Goal: Transaction & Acquisition: Book appointment/travel/reservation

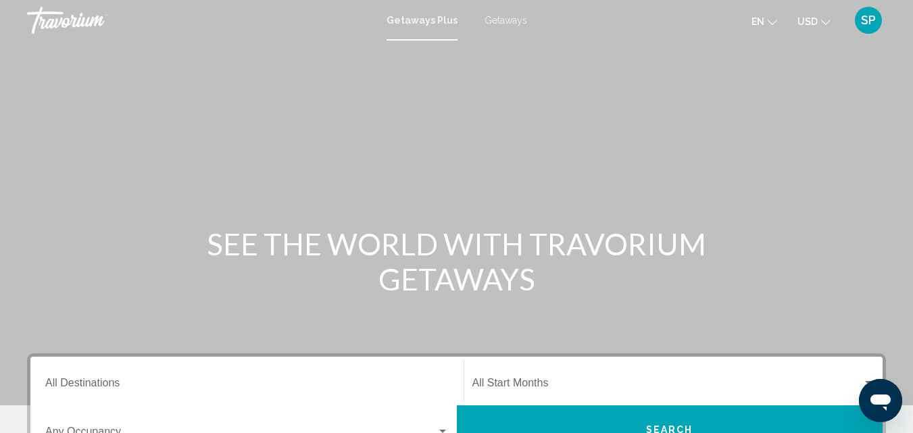
click at [516, 22] on span "Getaways" at bounding box center [506, 20] width 43 height 11
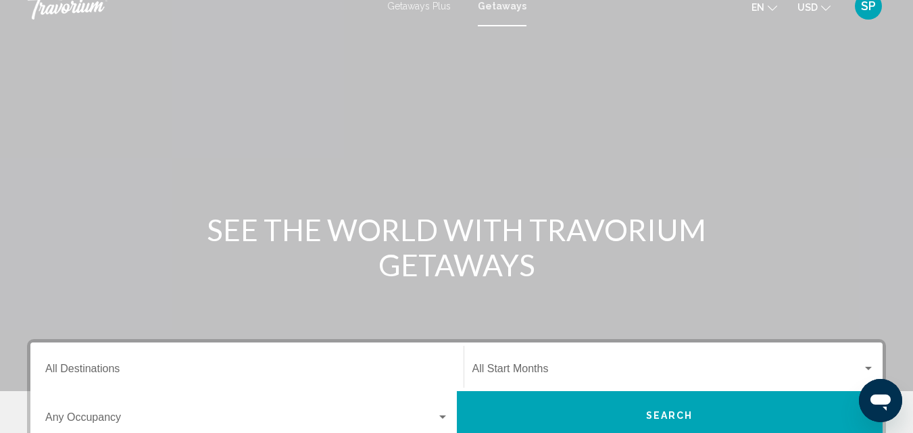
scroll to position [32, 0]
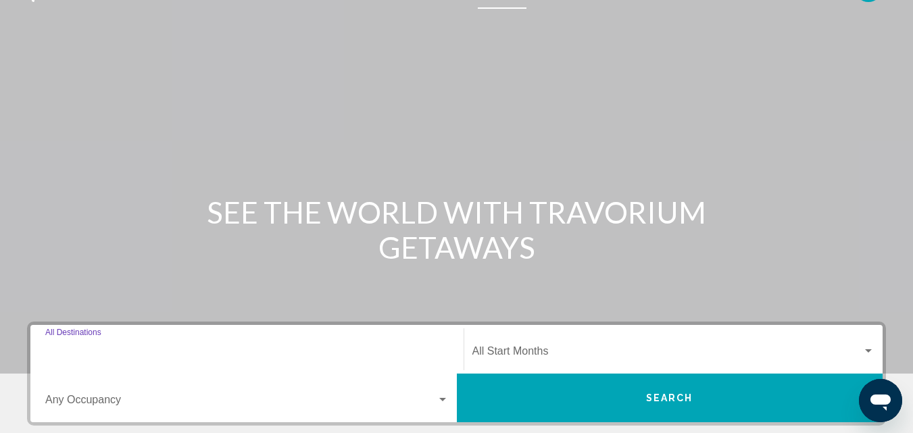
click at [99, 348] on input "Destination All Destinations" at bounding box center [247, 354] width 404 height 12
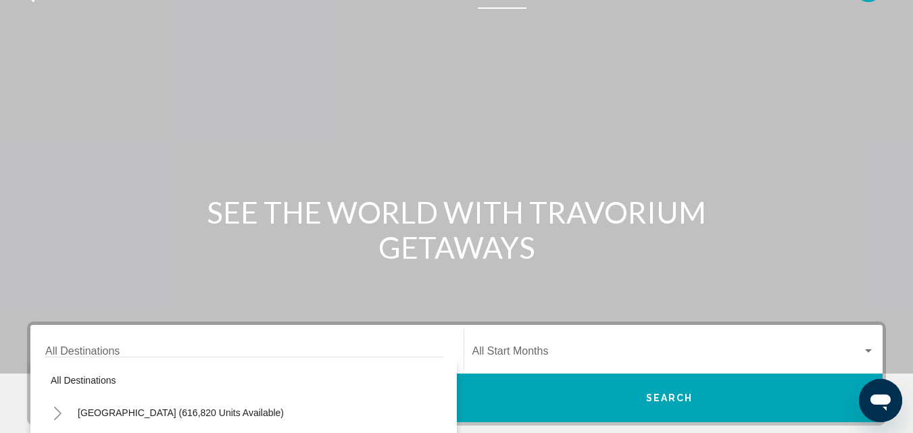
click at [98, 344] on div "Destination All Destinations" at bounding box center [247, 350] width 404 height 43
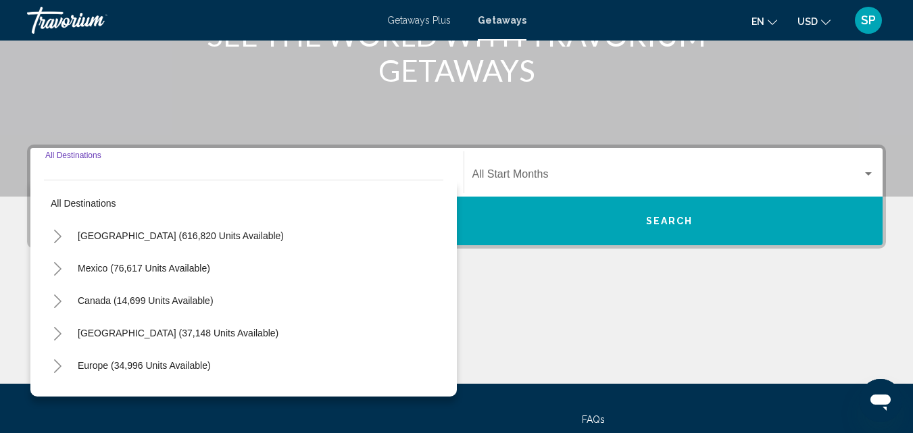
scroll to position [210, 0]
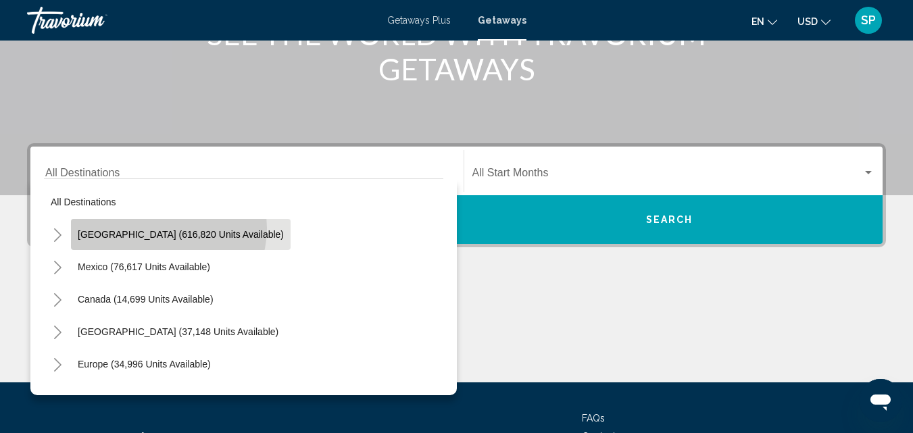
click at [168, 228] on button "[GEOGRAPHIC_DATA] (616,820 units available)" at bounding box center [181, 234] width 220 height 31
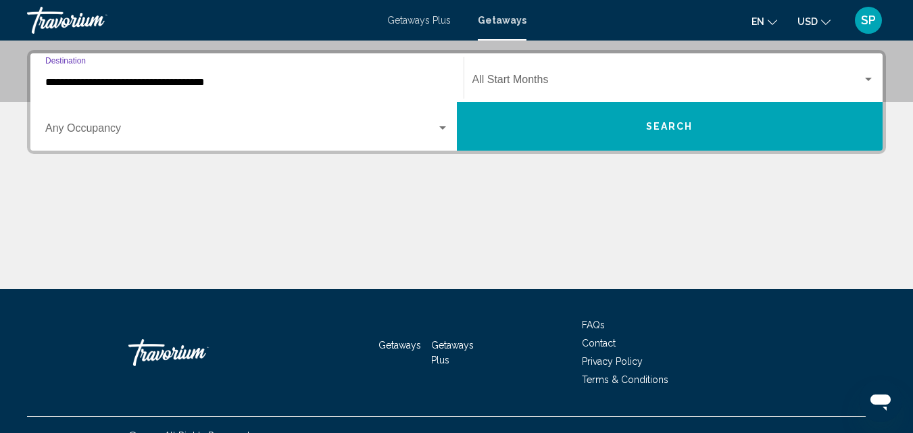
scroll to position [310, 0]
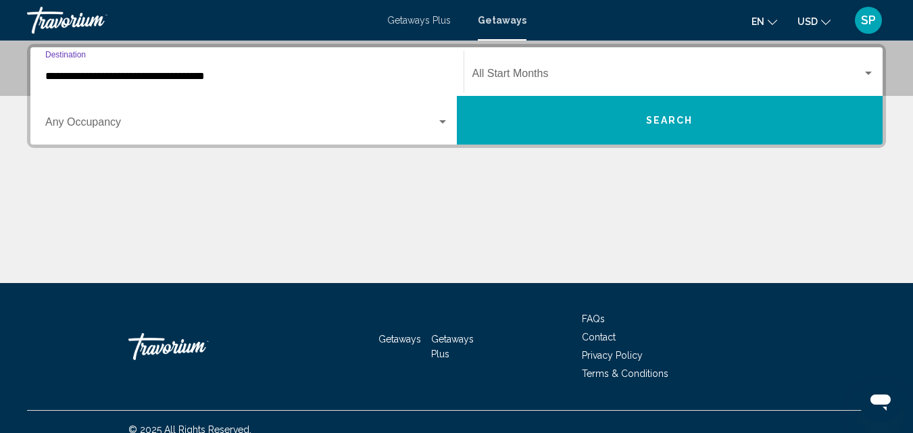
click at [147, 78] on input "**********" at bounding box center [247, 76] width 404 height 12
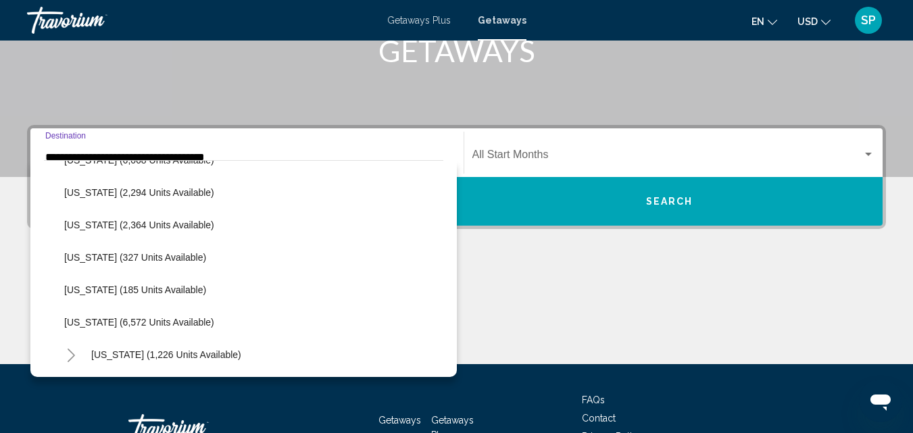
scroll to position [491, 0]
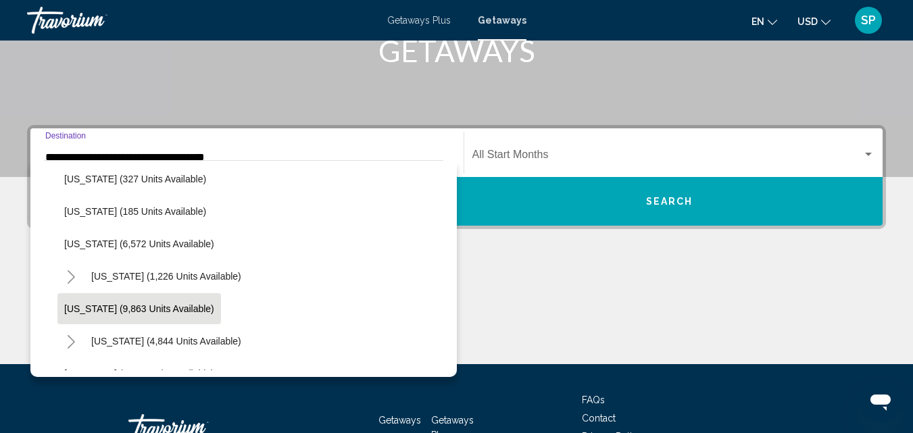
click at [129, 313] on span "[US_STATE] (9,863 units available)" at bounding box center [139, 309] width 150 height 11
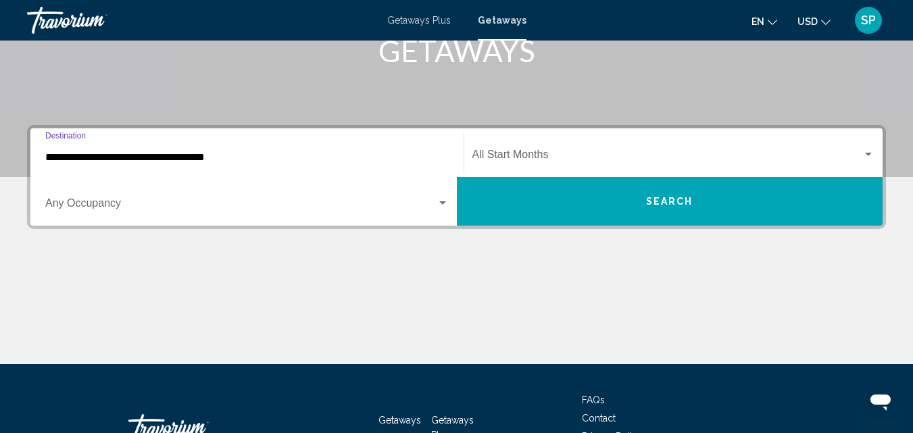
type input "**********"
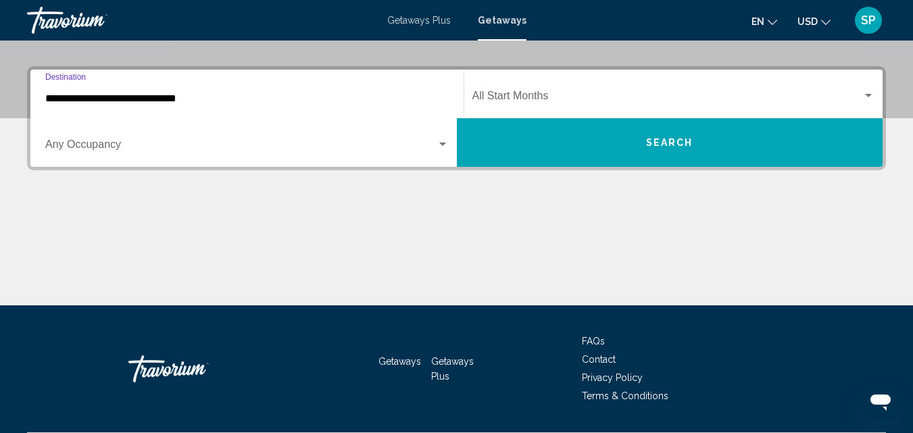
scroll to position [310, 0]
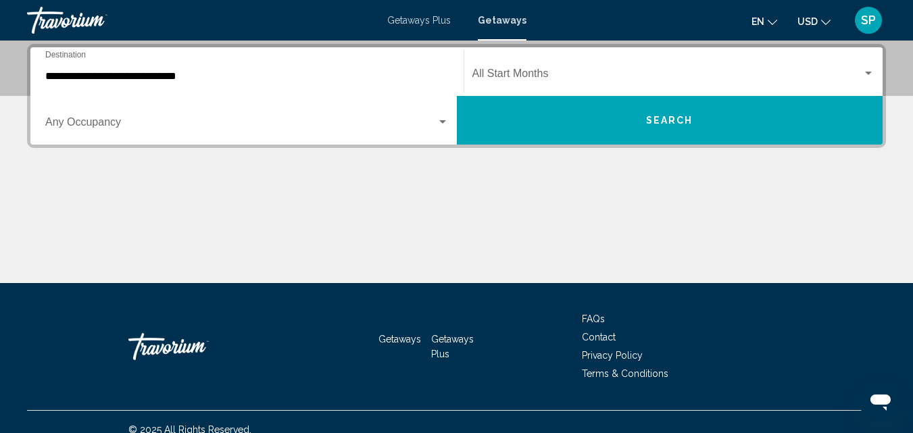
click at [227, 201] on div "Main content" at bounding box center [456, 232] width 859 height 101
click at [500, 74] on span "Search widget" at bounding box center [668, 76] width 391 height 12
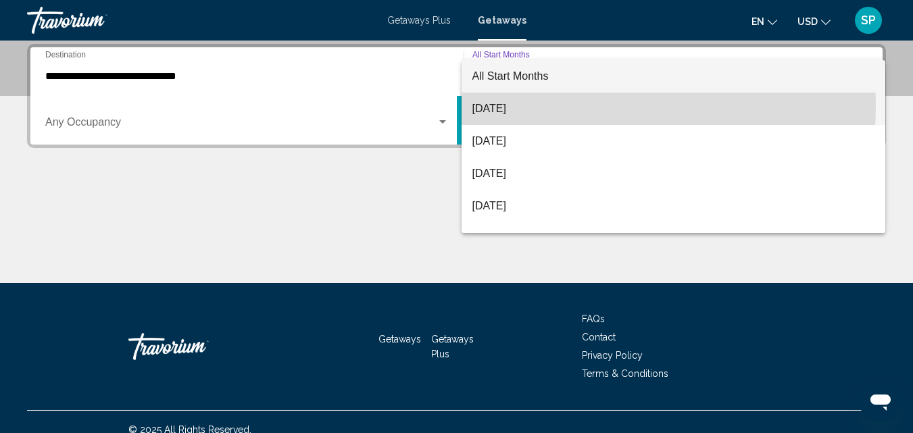
click at [504, 105] on span "[DATE]" at bounding box center [674, 109] width 403 height 32
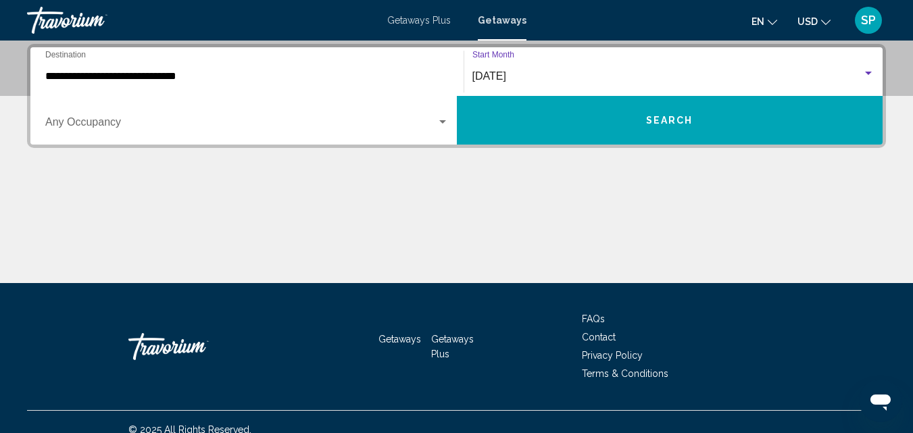
click at [513, 117] on button "Search" at bounding box center [670, 120] width 427 height 49
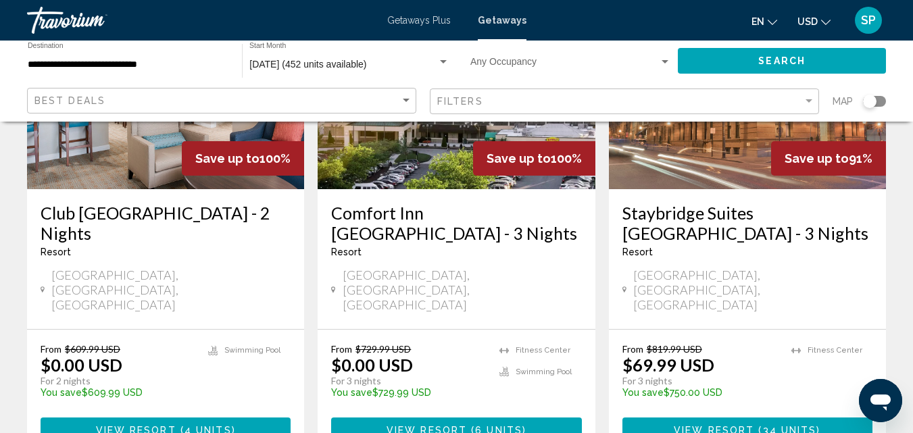
scroll to position [210, 0]
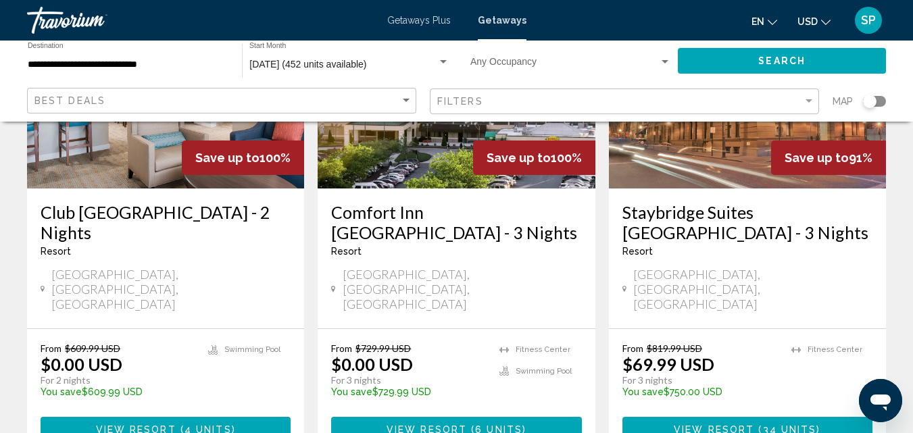
click at [218, 237] on h3 "Club [GEOGRAPHIC_DATA] - 2 Nights" at bounding box center [166, 222] width 250 height 41
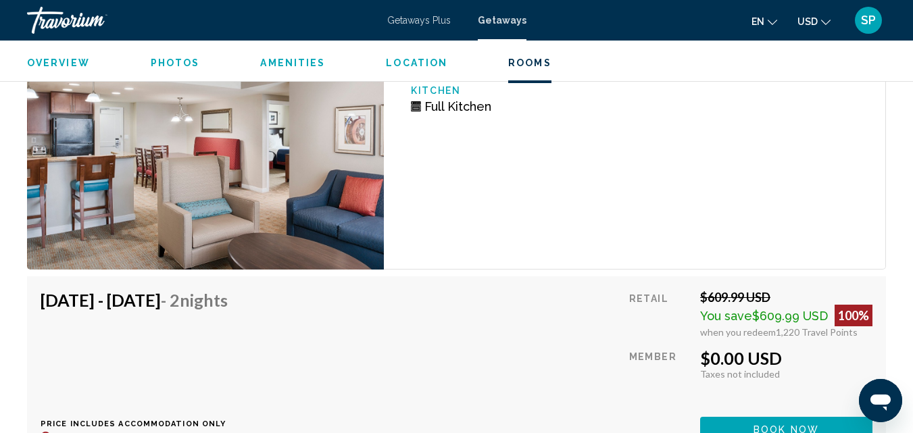
scroll to position [2878, 0]
click at [612, 373] on div "[DATE] - [DATE] - 2 Nights Price includes accommodation only Refundable until :…" at bounding box center [457, 365] width 832 height 152
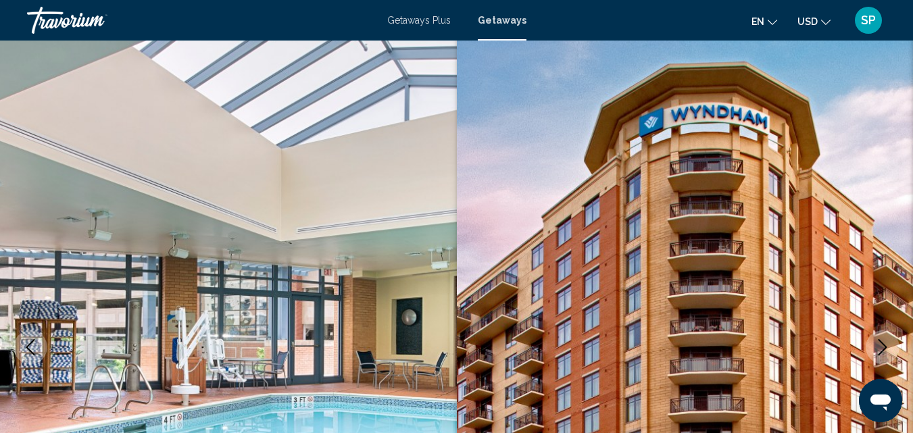
scroll to position [0, 0]
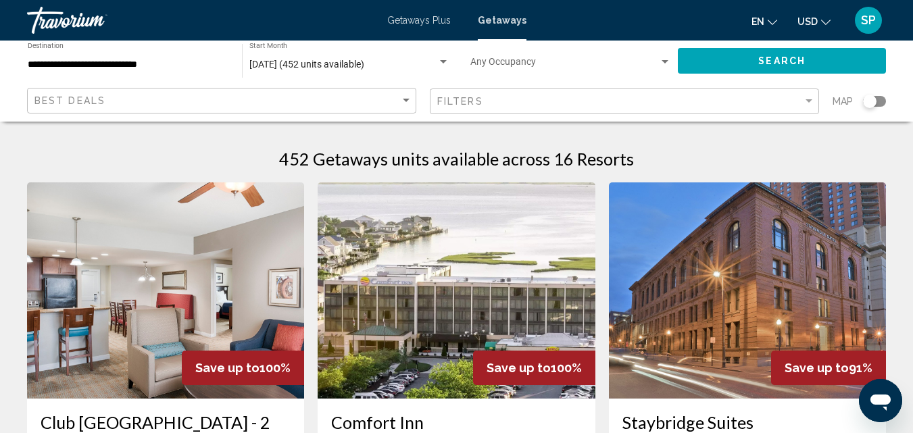
click at [192, 153] on div "452 Getaways units available across 16 Resorts" at bounding box center [456, 159] width 859 height 20
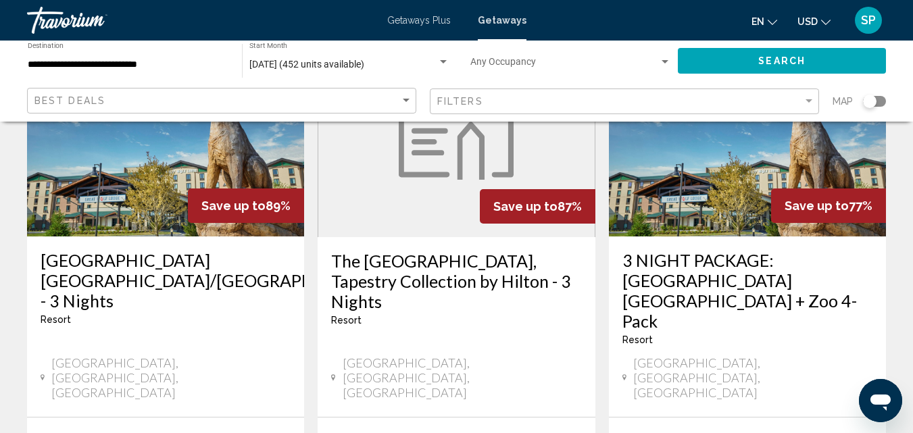
scroll to position [683, 0]
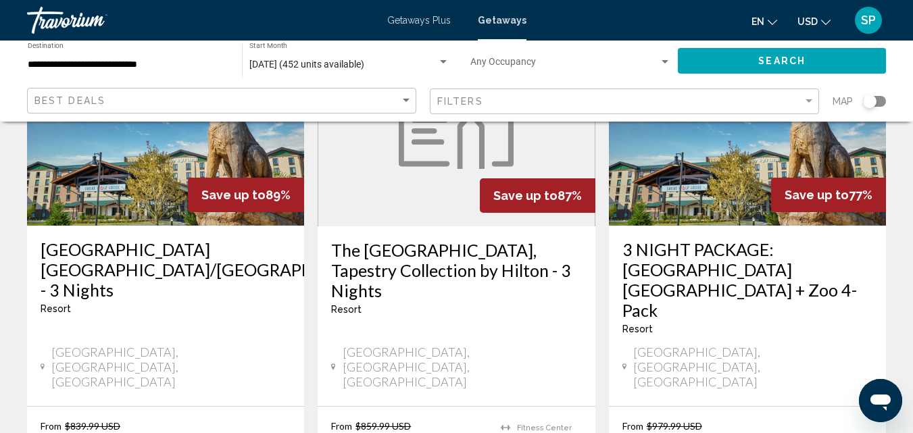
click at [185, 184] on img "Main content" at bounding box center [165, 117] width 277 height 216
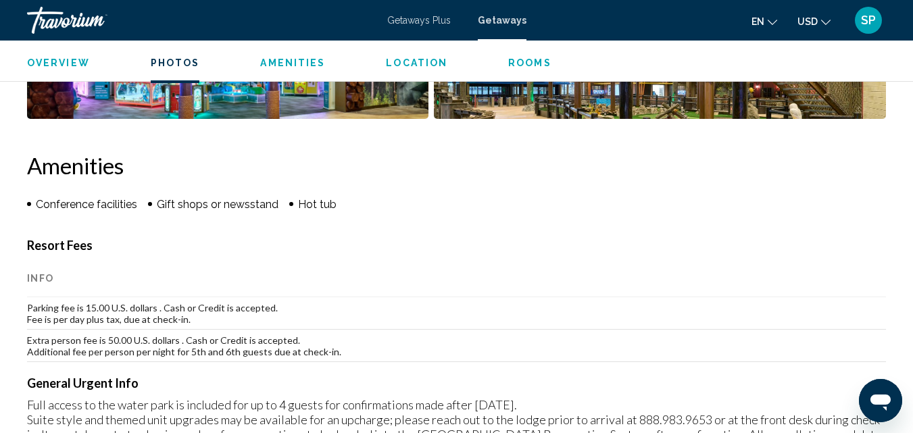
scroll to position [1182, 0]
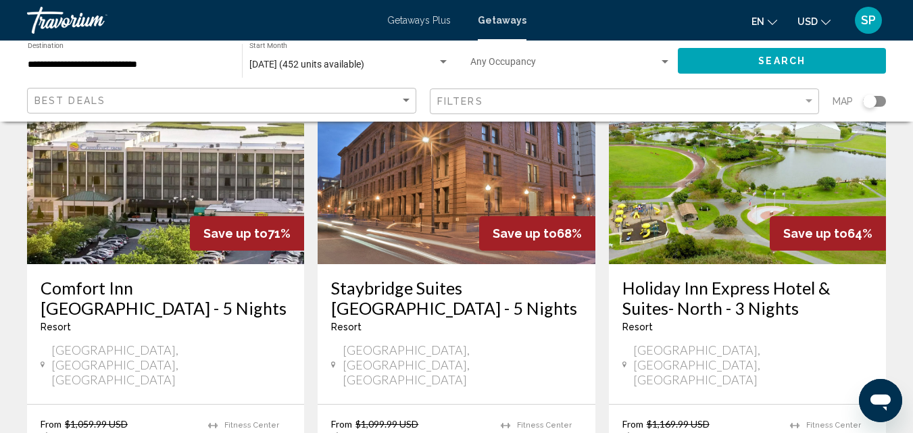
scroll to position [1198, 0]
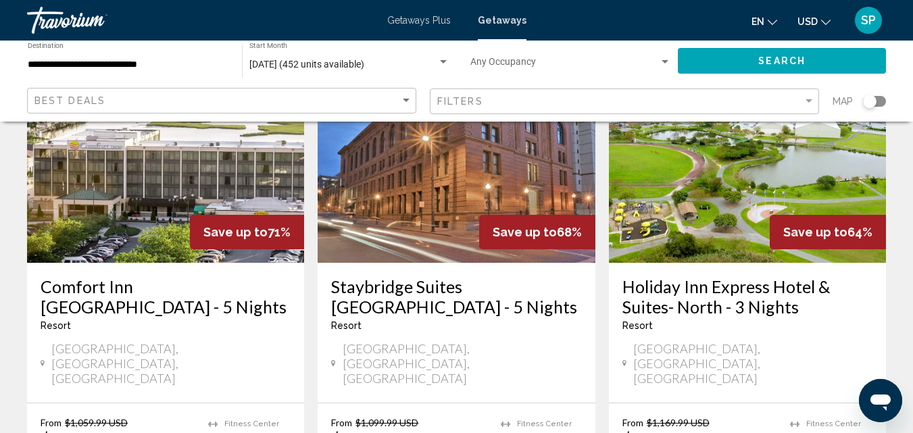
click at [662, 270] on div "Holiday Inn Express Hotel & Suites- North - 3 Nights Resort - This is an adults…" at bounding box center [747, 333] width 277 height 140
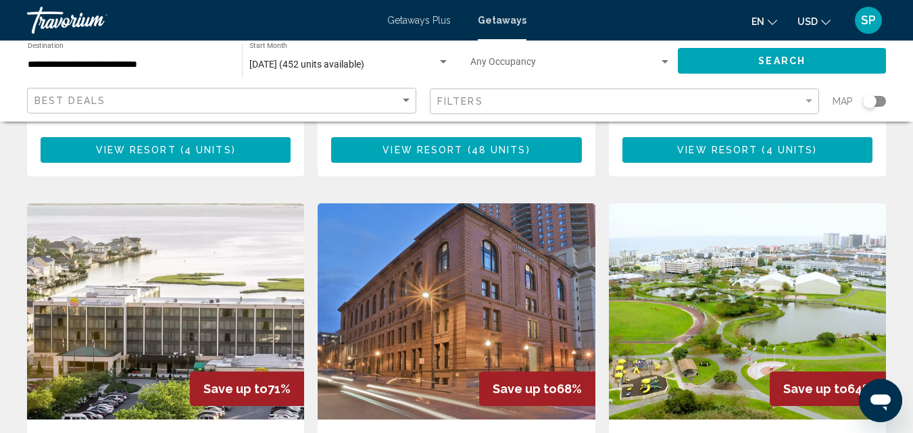
scroll to position [1039, 0]
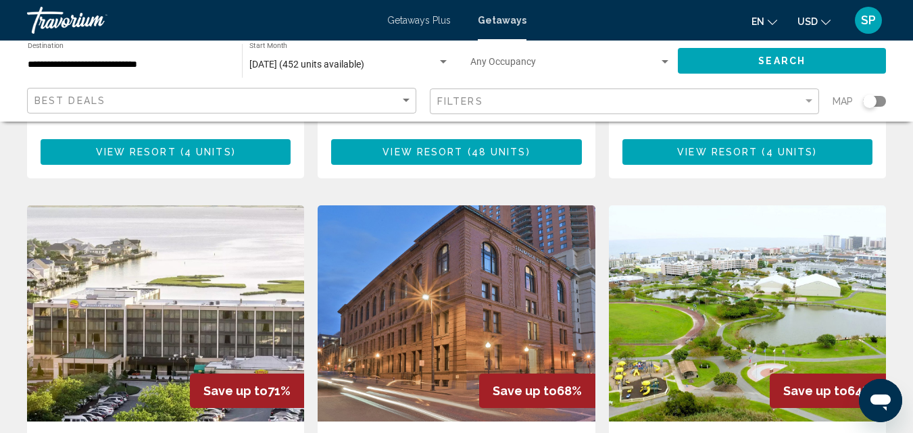
click at [702, 238] on img "Main content" at bounding box center [747, 314] width 277 height 216
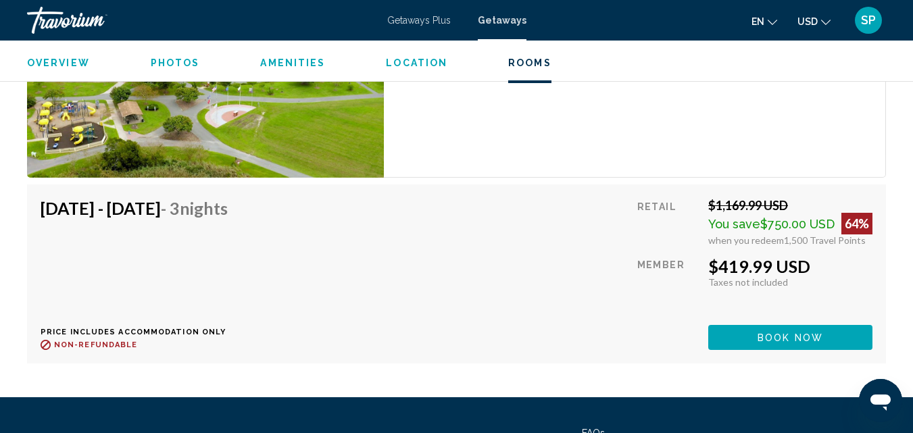
scroll to position [2228, 0]
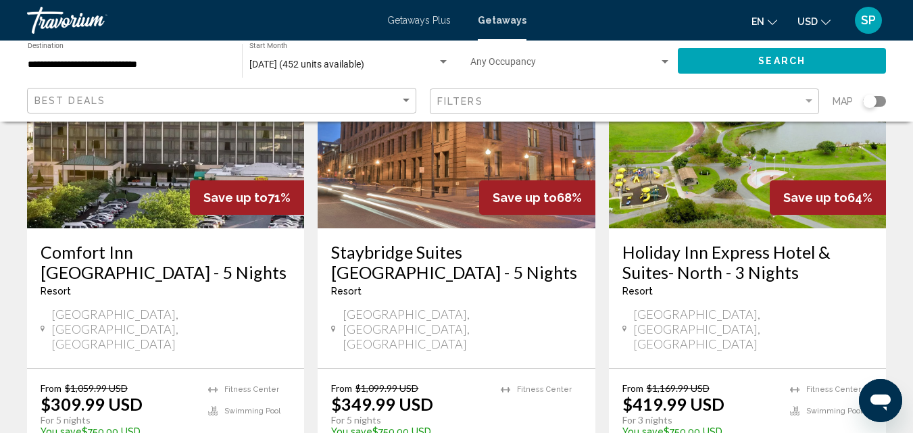
scroll to position [1298, 0]
